Goal: Task Accomplishment & Management: Use online tool/utility

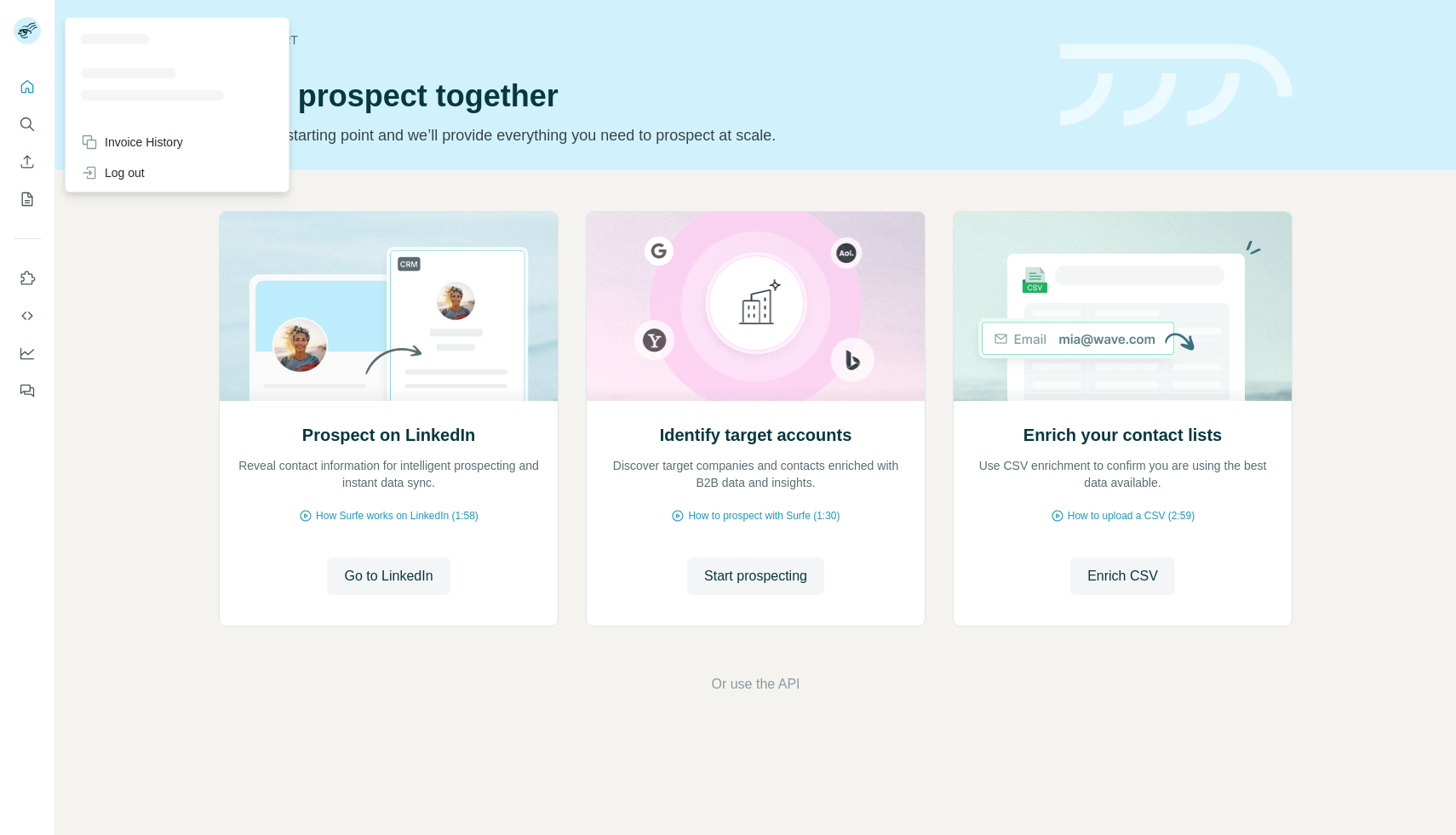
click at [28, 26] on icon at bounding box center [28, 25] width 14 height 5
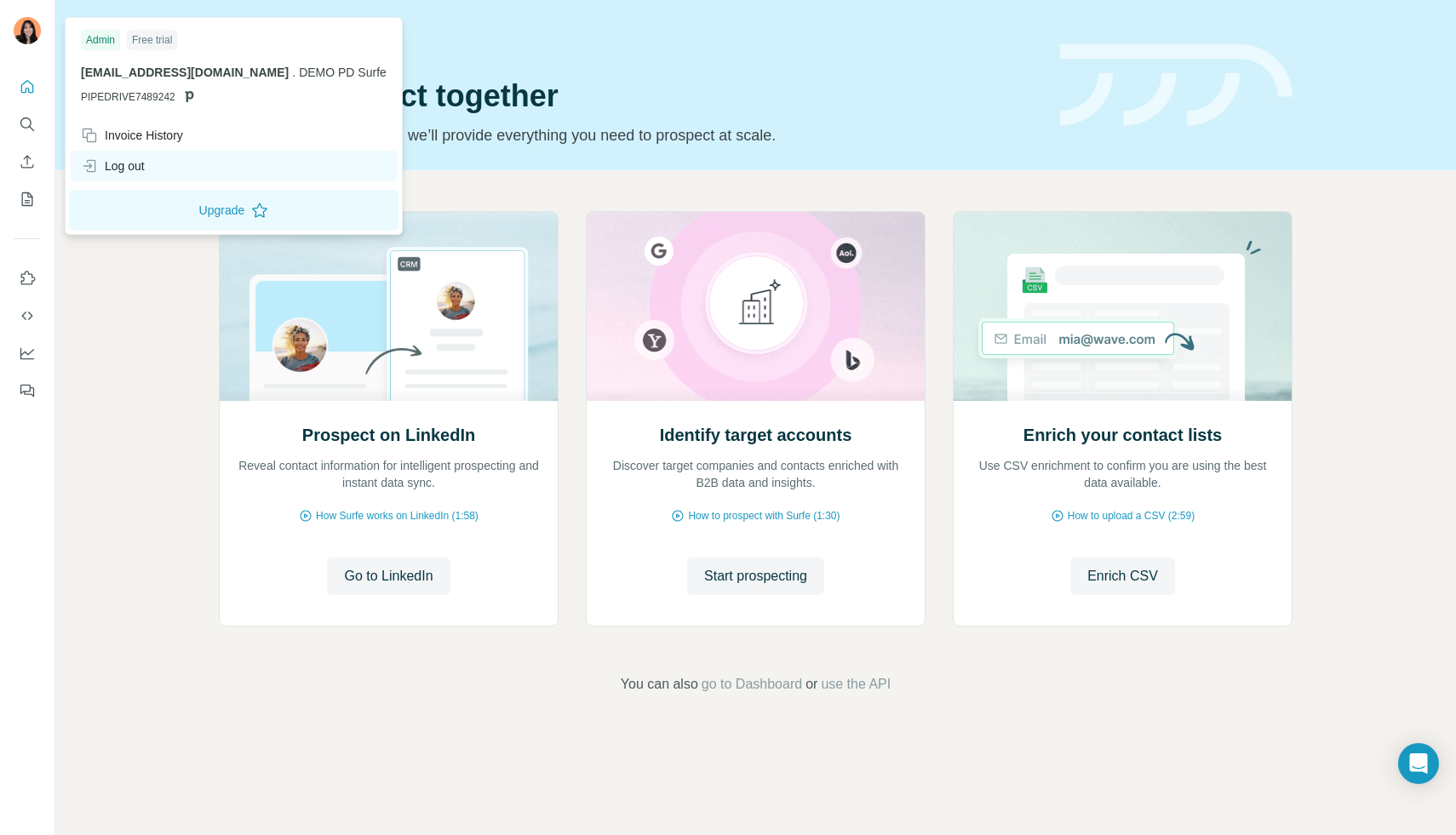
click at [120, 158] on div "Log out" at bounding box center [113, 166] width 64 height 17
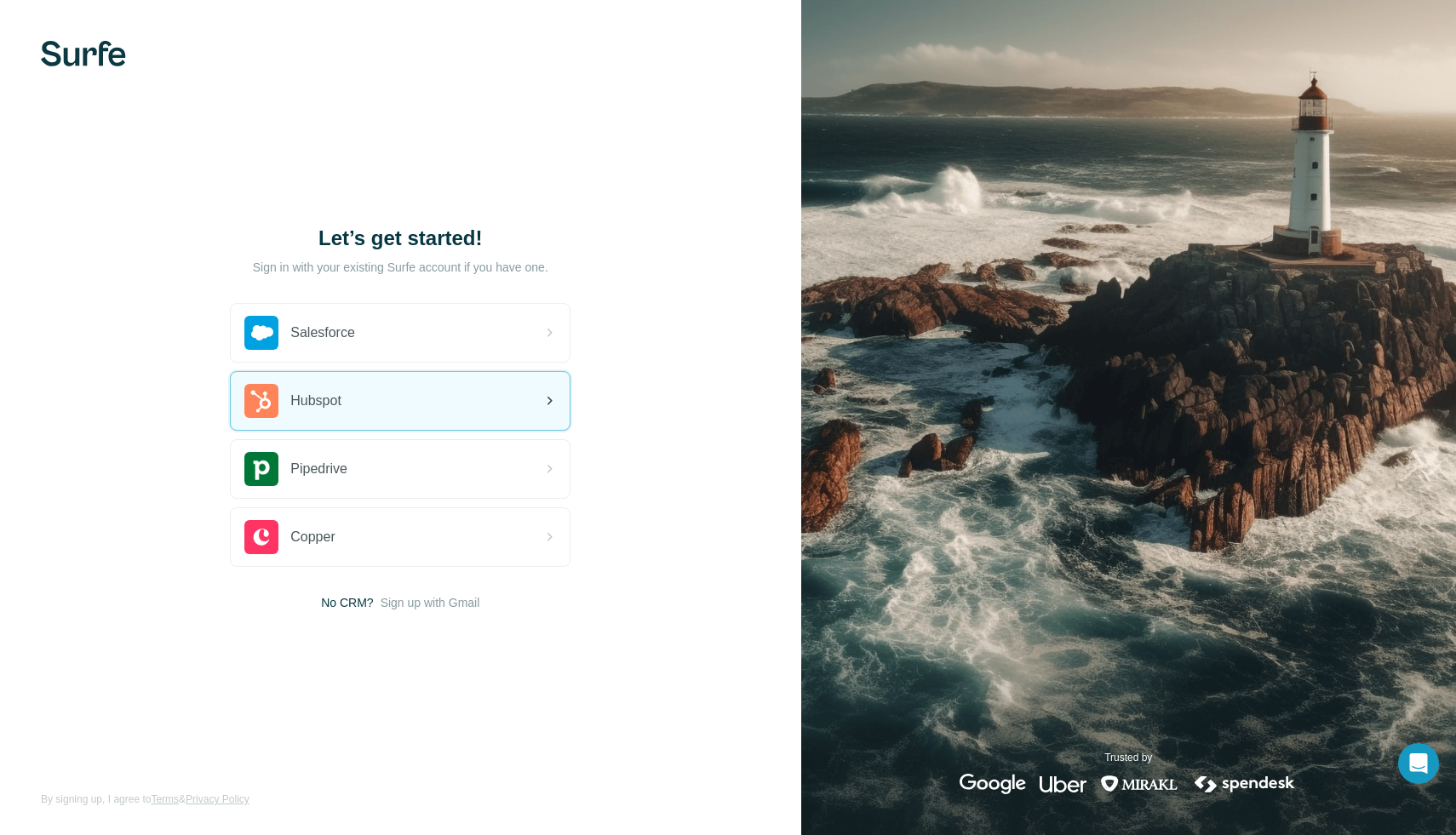
click at [381, 383] on div "Hubspot" at bounding box center [399, 402] width 339 height 58
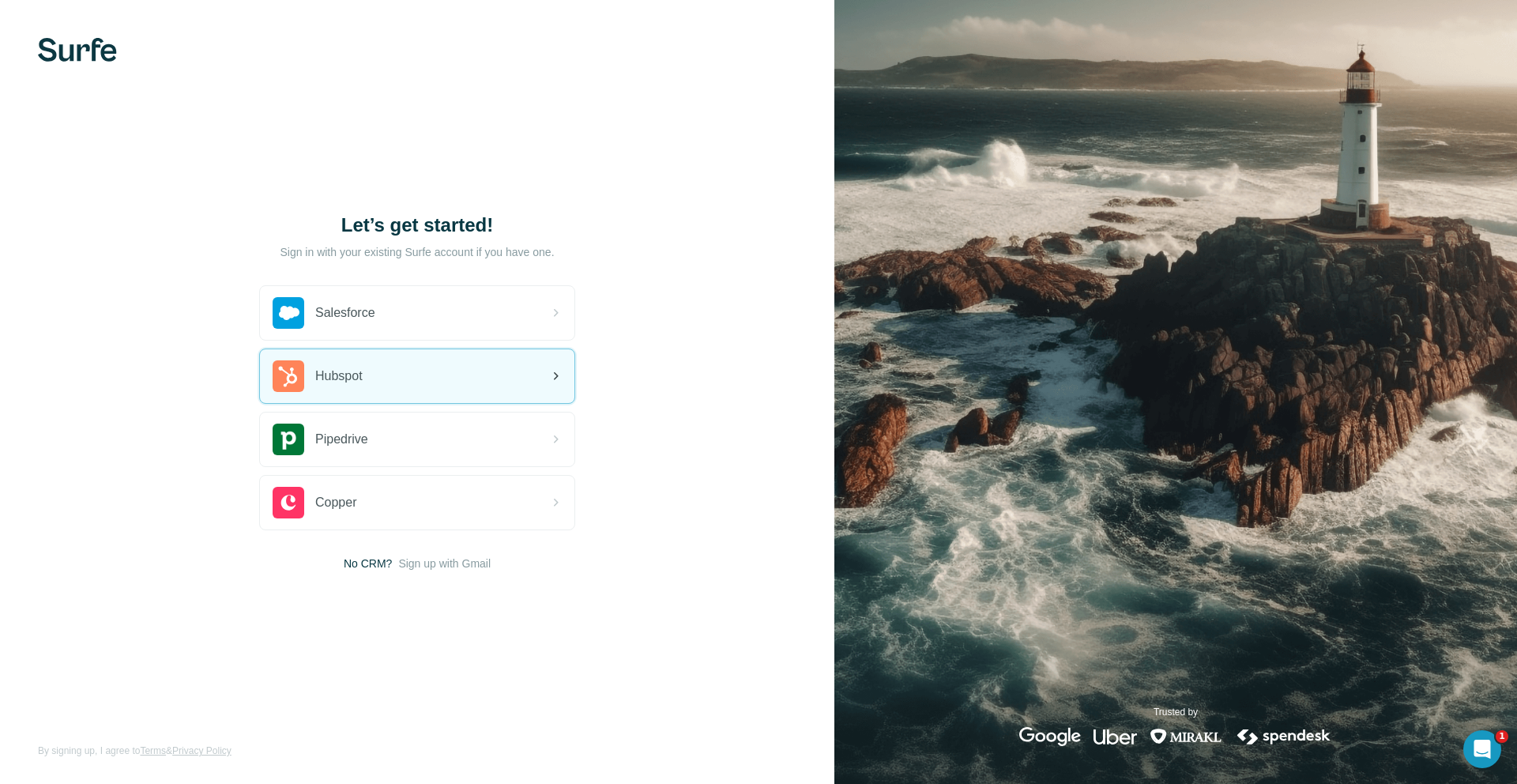
click at [325, 382] on span "Hubspot" at bounding box center [338, 376] width 47 height 19
